Goal: Task Accomplishment & Management: Use online tool/utility

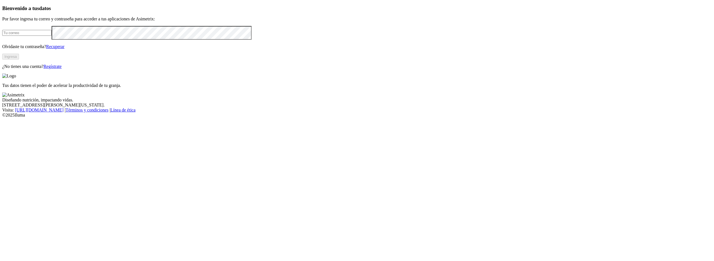
click at [52, 36] on input "email" at bounding box center [26, 33] width 49 height 6
type input "jorge.angulo@avicolalescano.com"
click input "submit" at bounding box center [0, 0] width 0 height 0
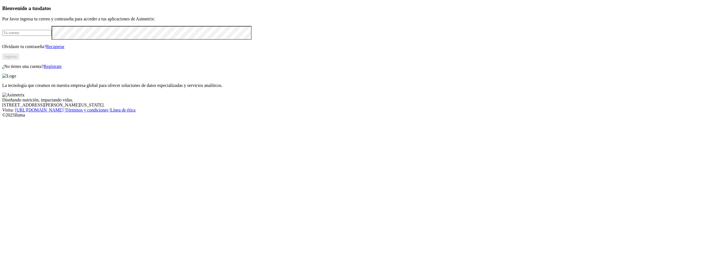
click at [52, 36] on input "email" at bounding box center [26, 33] width 49 height 6
type input "jorge.angulo@avicolalescano.com"
click at [149, 40] on form "jorge.angulo@avicolalescano.com" at bounding box center [357, 33] width 710 height 14
click input "submit" at bounding box center [0, 0] width 0 height 0
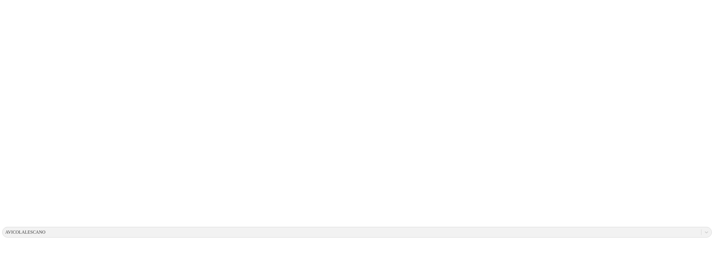
scroll to position [1, 0]
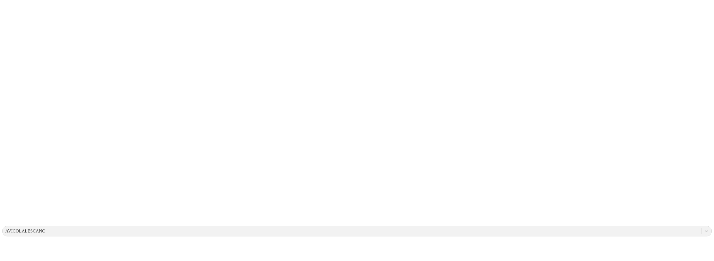
scroll to position [1, 0]
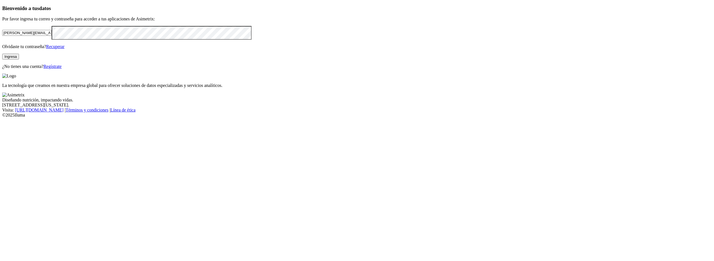
click at [19, 59] on button "Ingresa" at bounding box center [10, 57] width 17 height 6
